Goal: Use online tool/utility: Utilize a website feature to perform a specific function

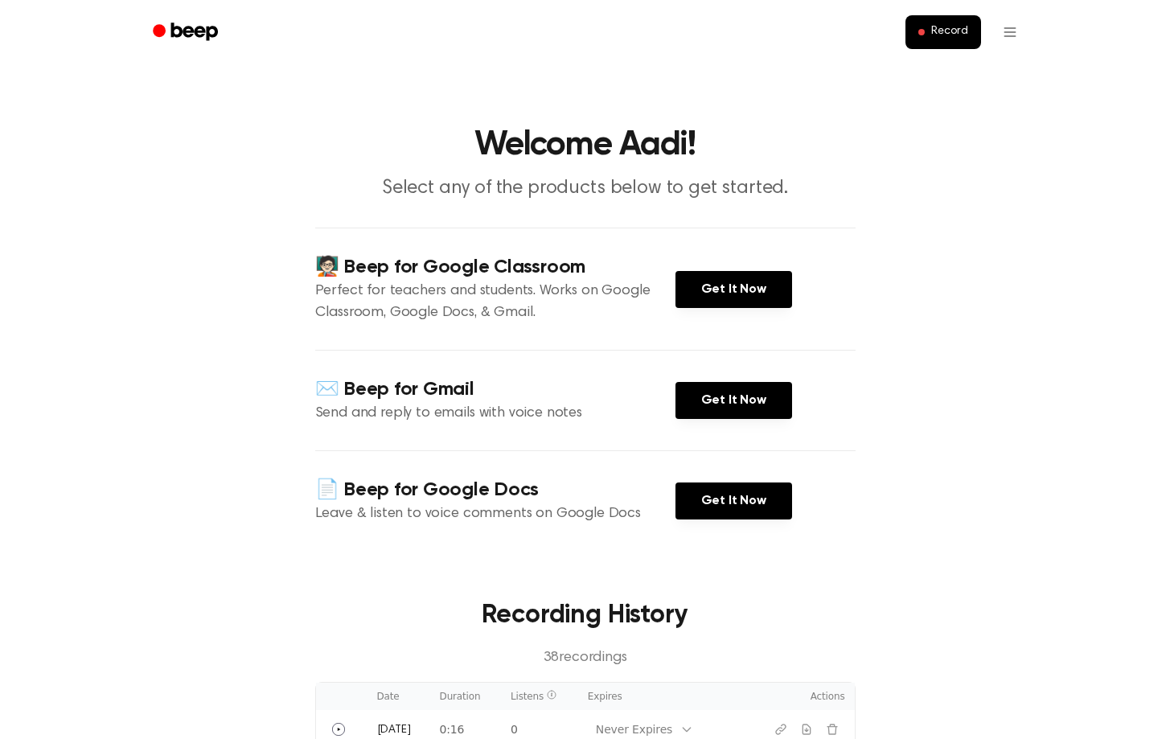
click at [823, 540] on div "📄 Beep for Google Docs Leave & listen to voice comments on Google Docs Get It N…" at bounding box center [585, 500] width 540 height 101
click at [918, 27] on button "Record" at bounding box center [943, 32] width 75 height 34
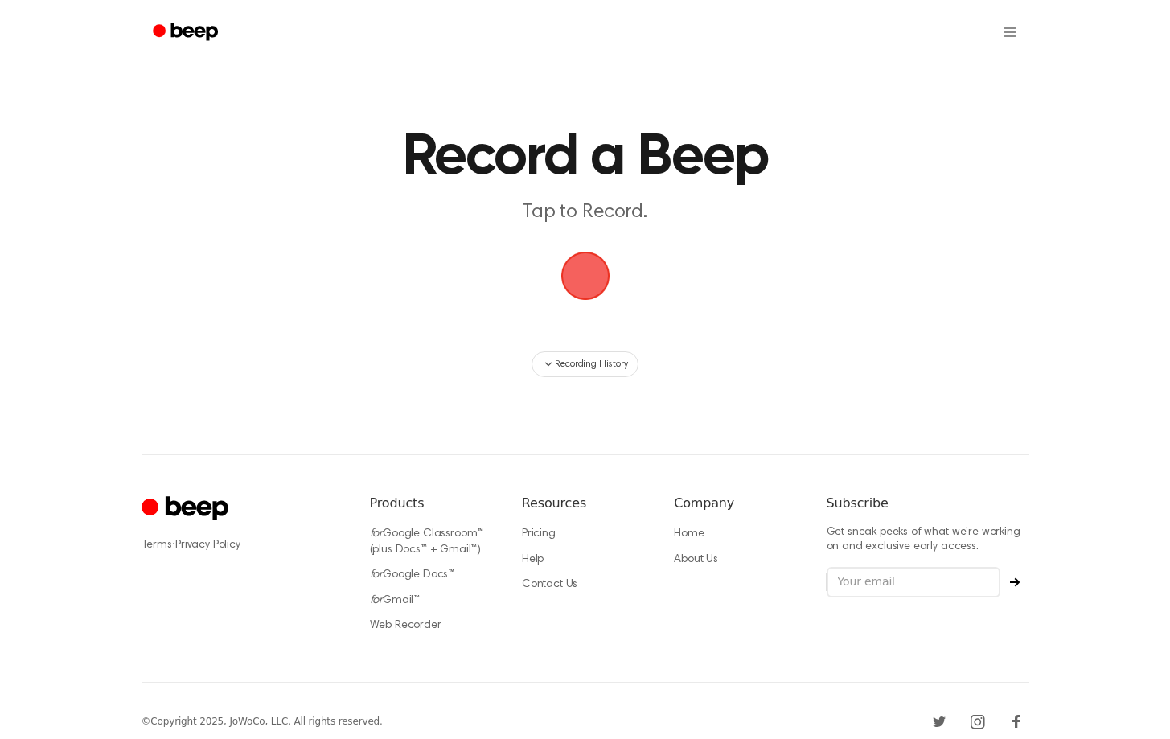
click at [586, 277] on span "button" at bounding box center [585, 276] width 72 height 72
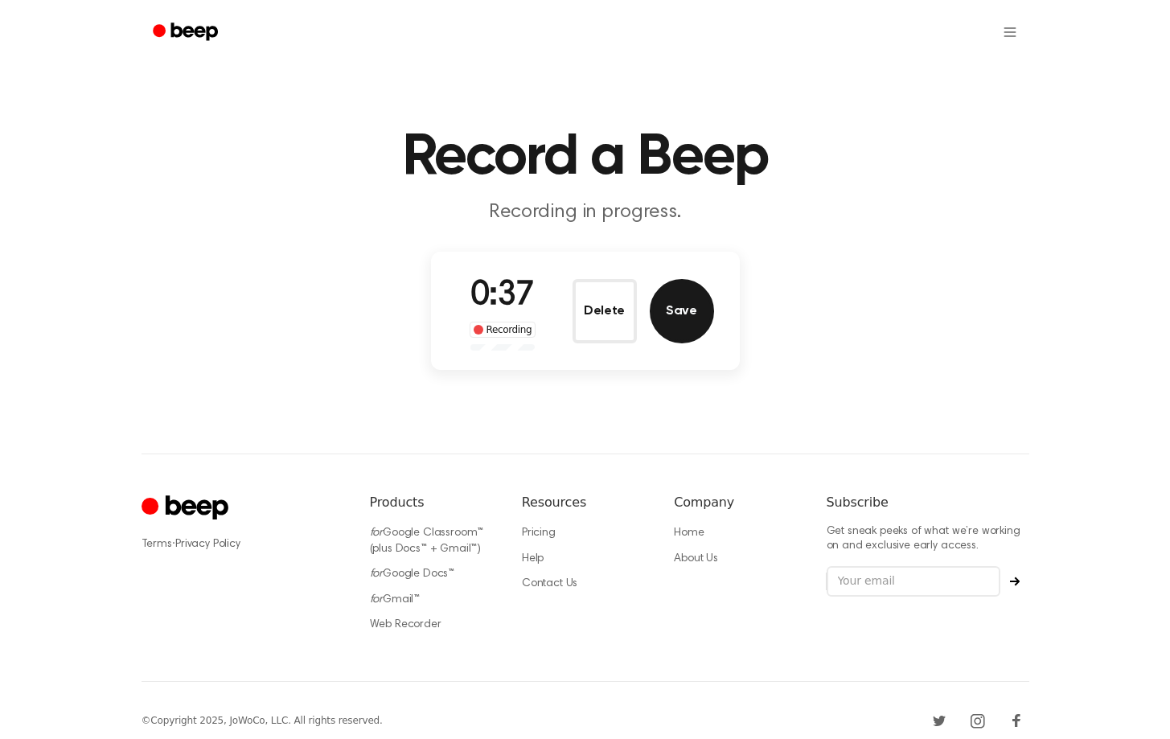
click at [684, 316] on button "Save" at bounding box center [682, 311] width 64 height 64
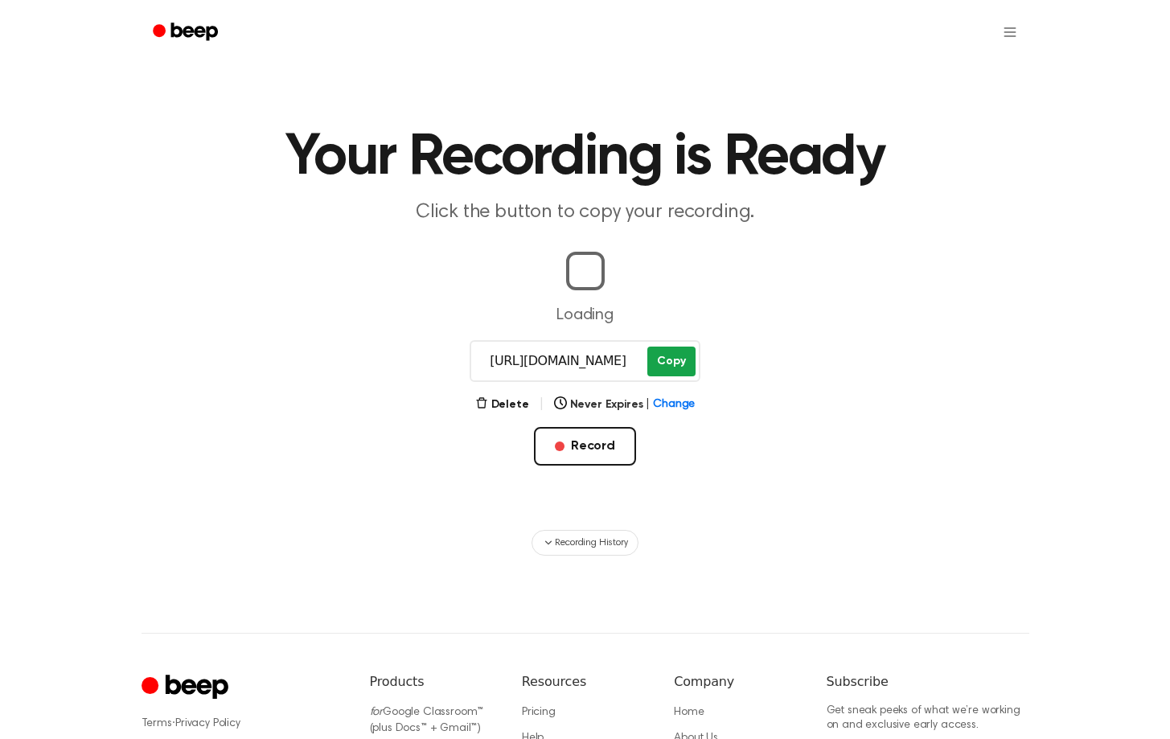
click at [671, 363] on button "Copy" at bounding box center [670, 362] width 47 height 30
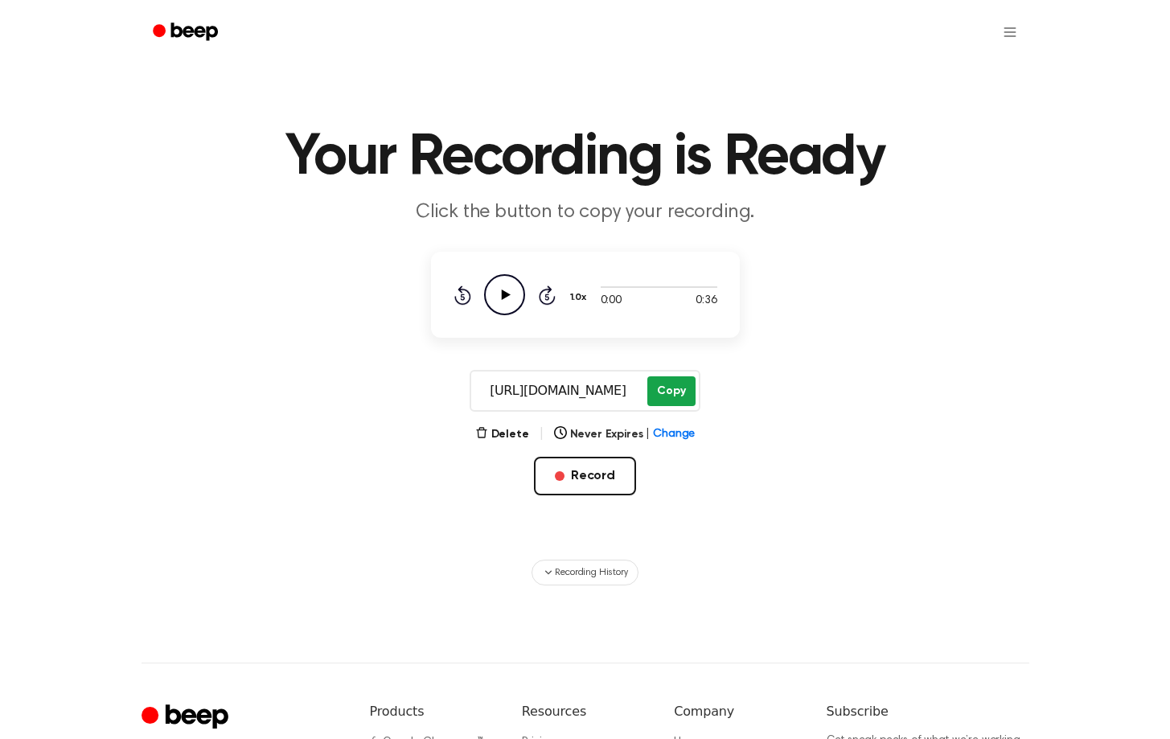
click at [676, 393] on button "Copy" at bounding box center [670, 391] width 47 height 30
click at [568, 487] on button "Record" at bounding box center [585, 476] width 102 height 39
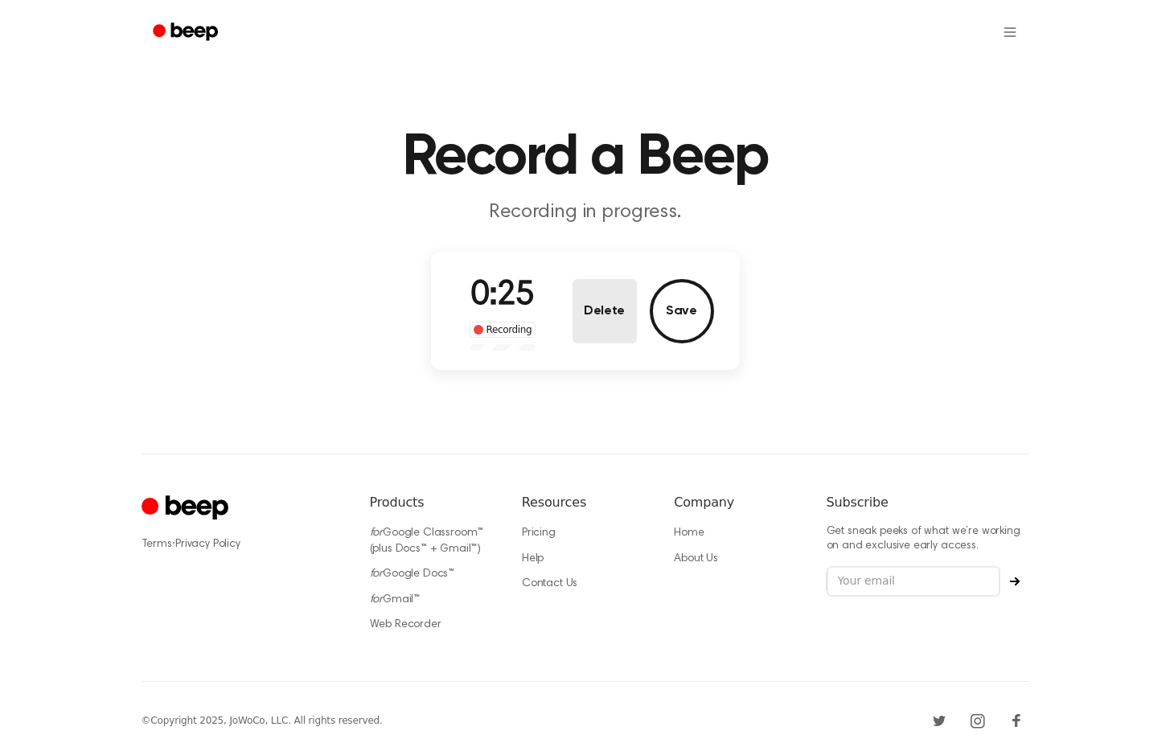
click at [612, 311] on button "Delete" at bounding box center [605, 311] width 64 height 64
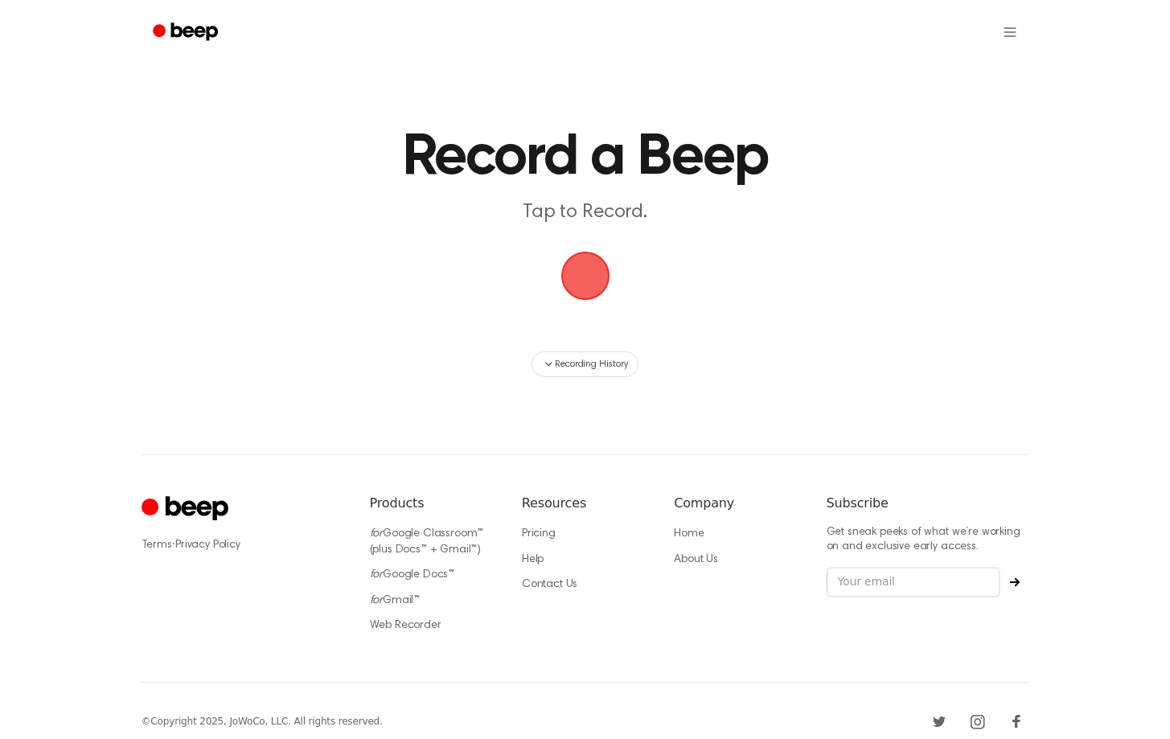
click at [583, 273] on span "button" at bounding box center [585, 276] width 52 height 52
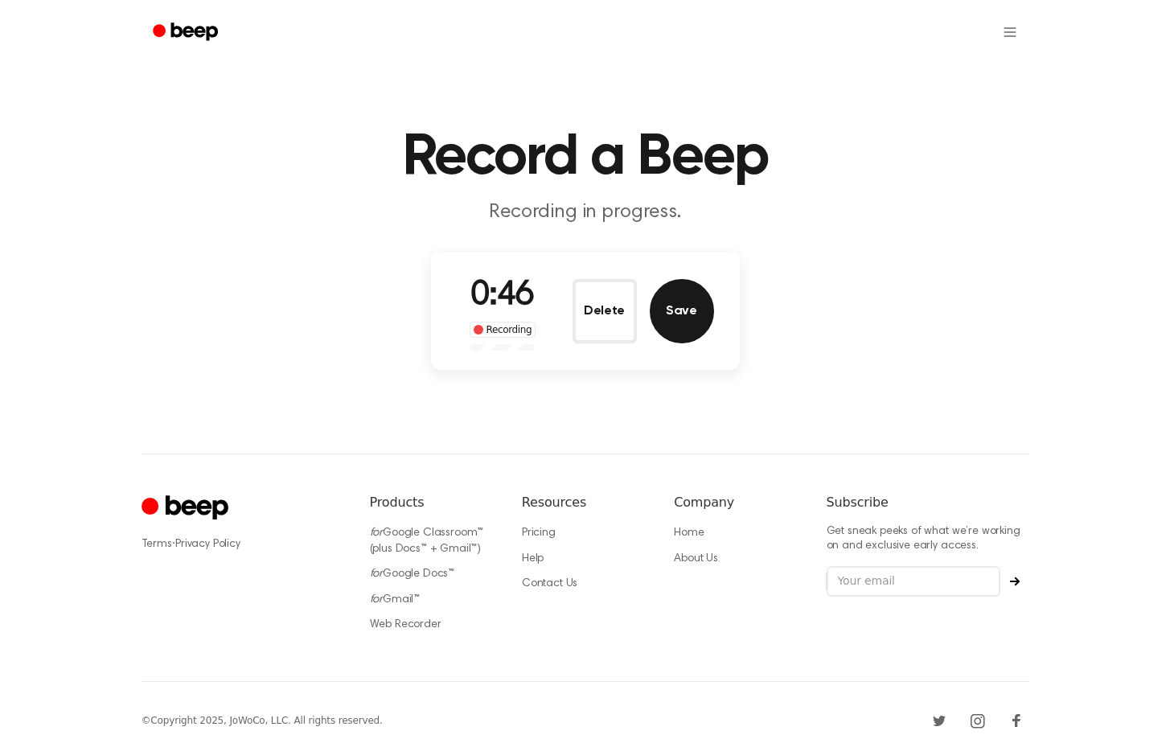
click at [696, 318] on button "Save" at bounding box center [682, 311] width 64 height 64
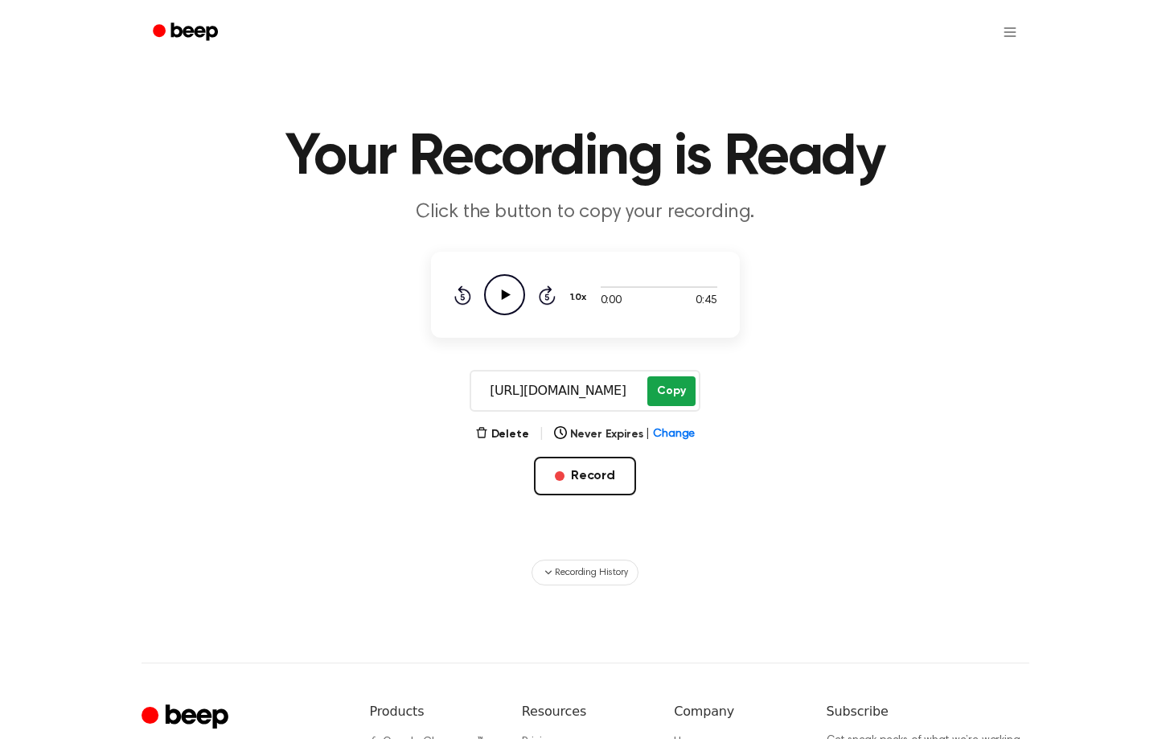
click at [663, 397] on button "Copy" at bounding box center [670, 391] width 47 height 30
click at [594, 464] on button "Record" at bounding box center [585, 476] width 102 height 39
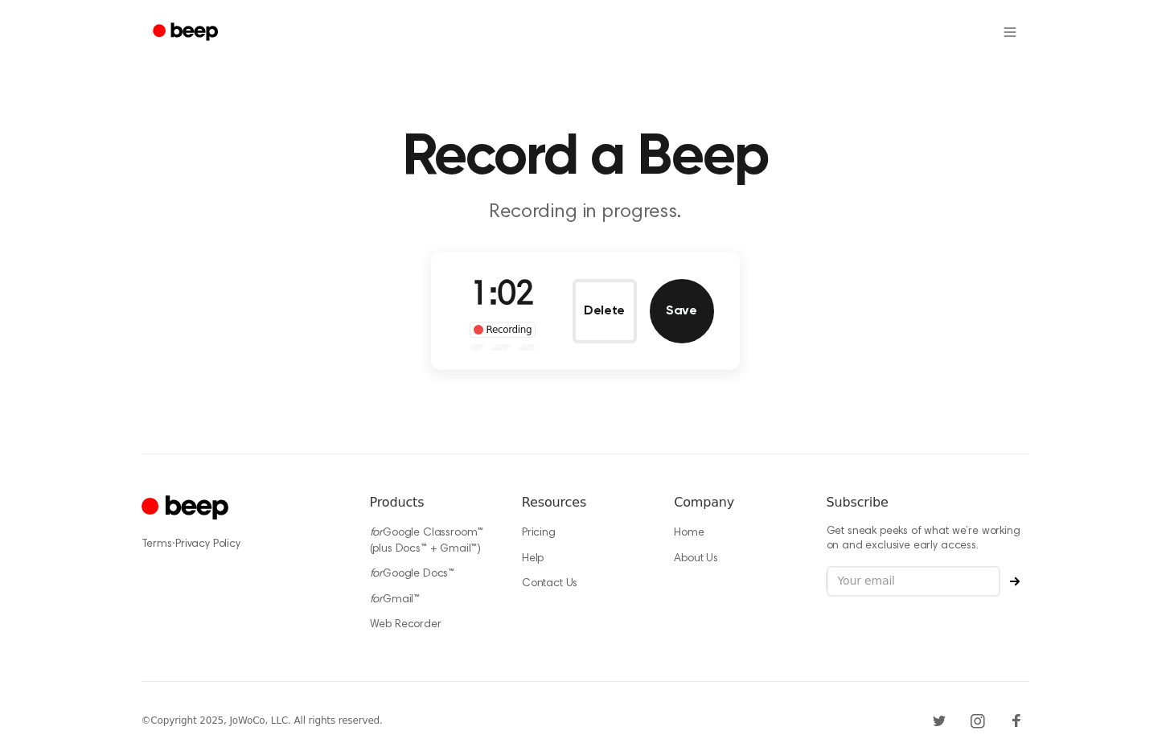
click at [680, 313] on button "Save" at bounding box center [682, 311] width 64 height 64
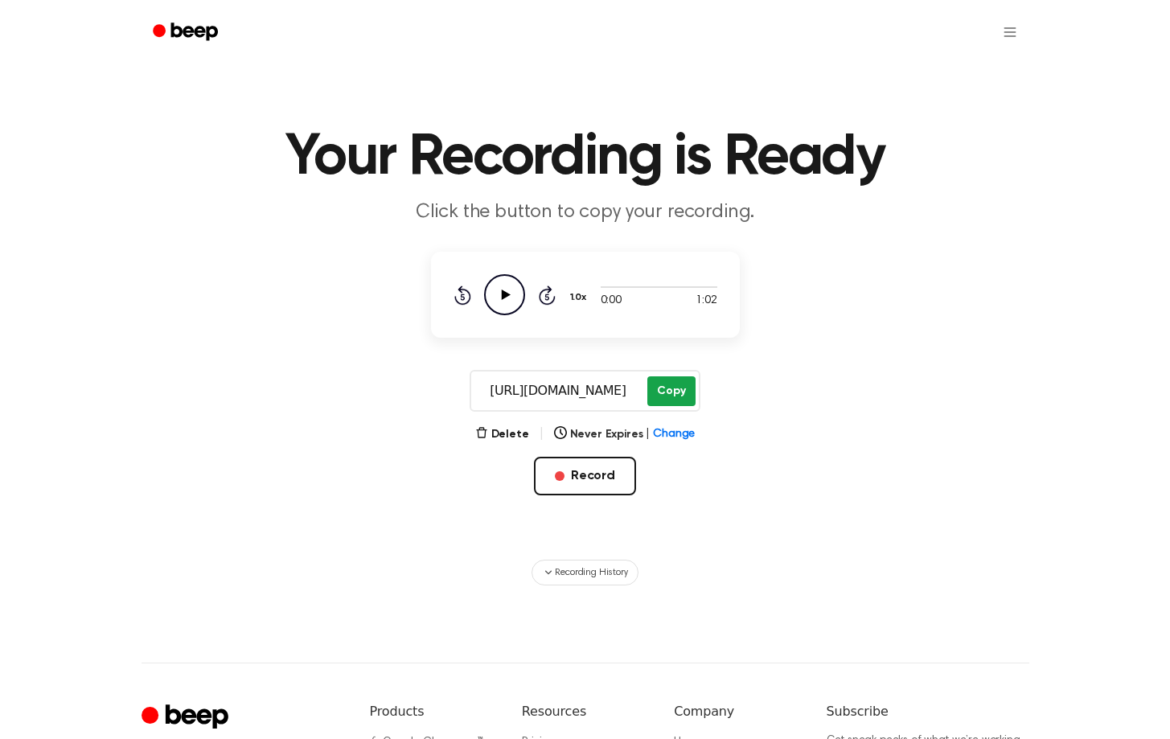
click at [686, 392] on button "Copy" at bounding box center [670, 391] width 47 height 30
click at [612, 470] on button "Record" at bounding box center [585, 476] width 102 height 39
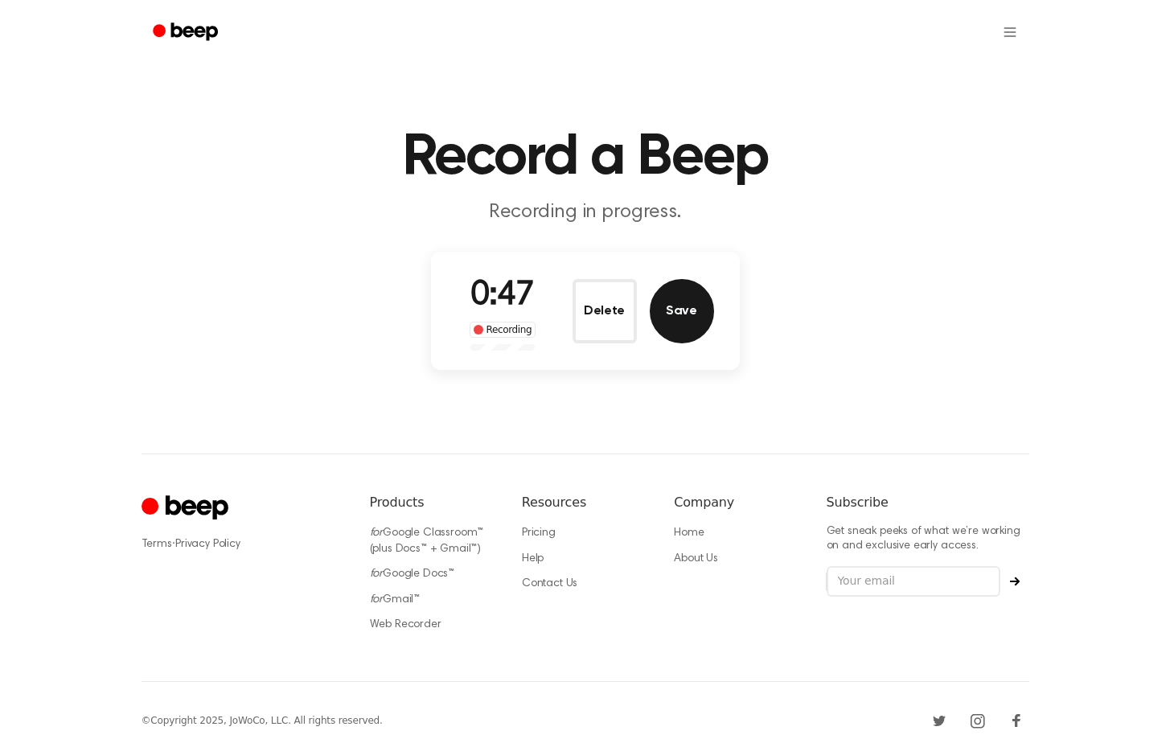
click at [694, 313] on button "Save" at bounding box center [682, 311] width 64 height 64
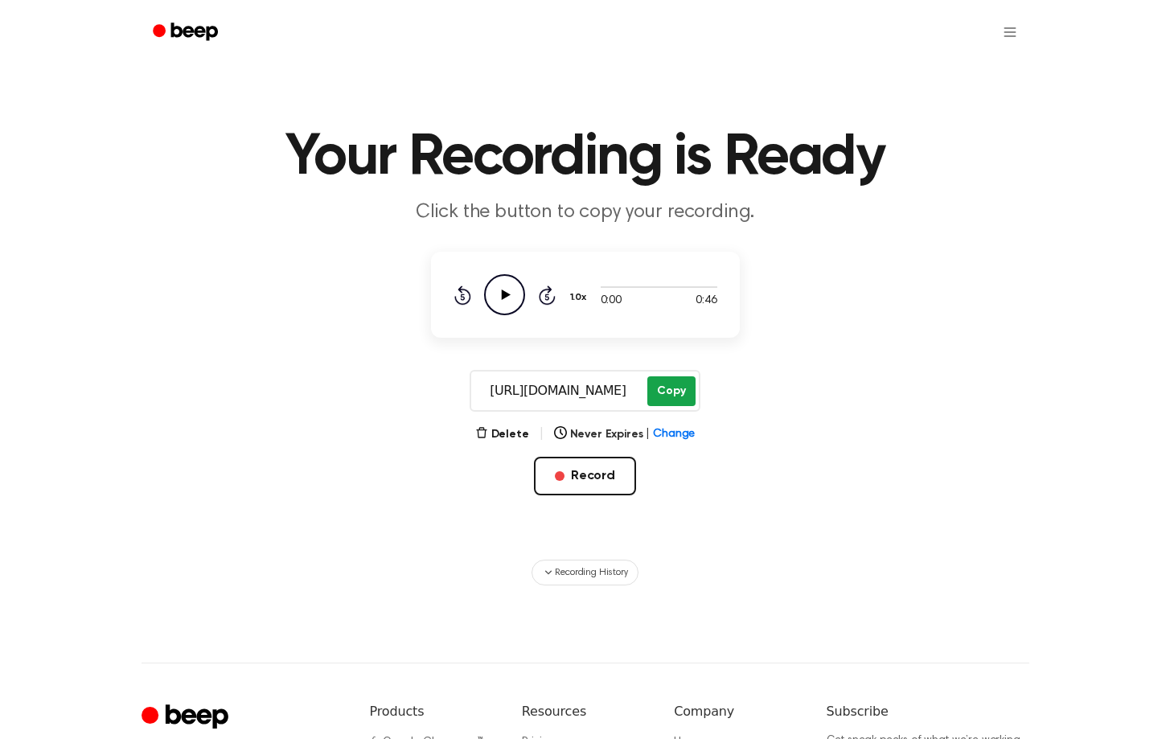
click at [677, 385] on button "Copy" at bounding box center [670, 391] width 47 height 30
